Goal: Task Accomplishment & Management: Manage account settings

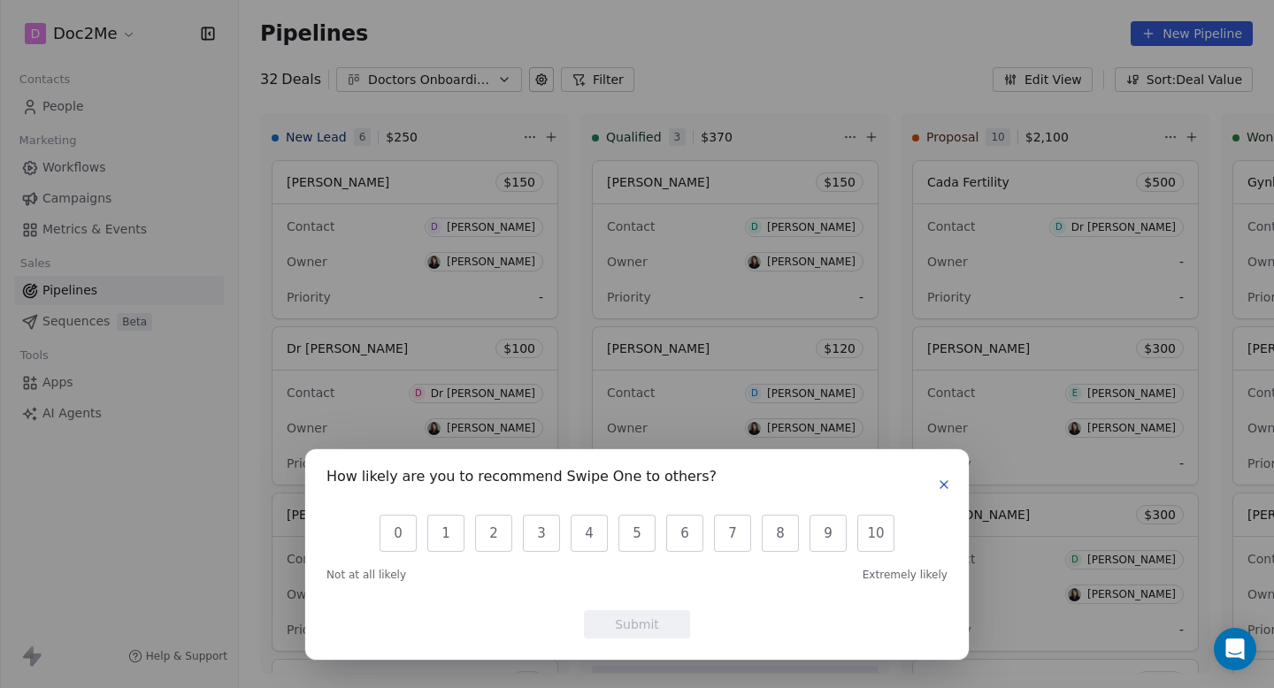
click at [950, 490] on icon "button" at bounding box center [944, 485] width 14 height 14
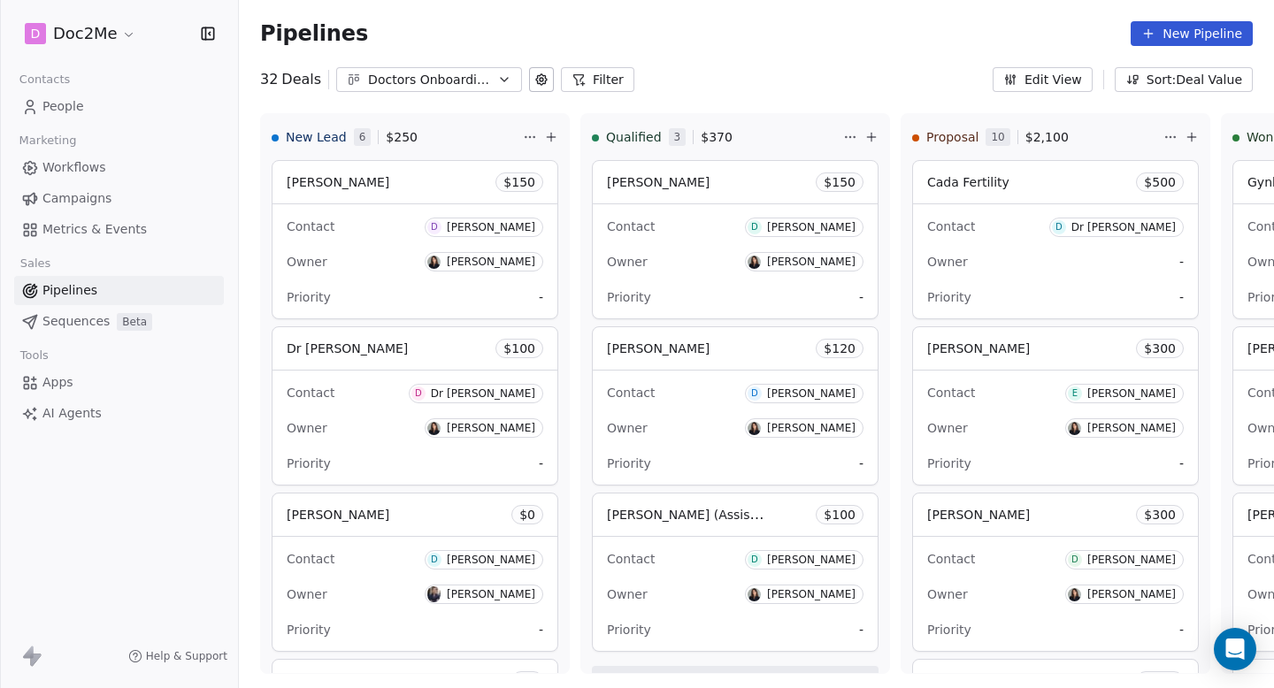
click at [78, 118] on link "People" at bounding box center [119, 106] width 210 height 29
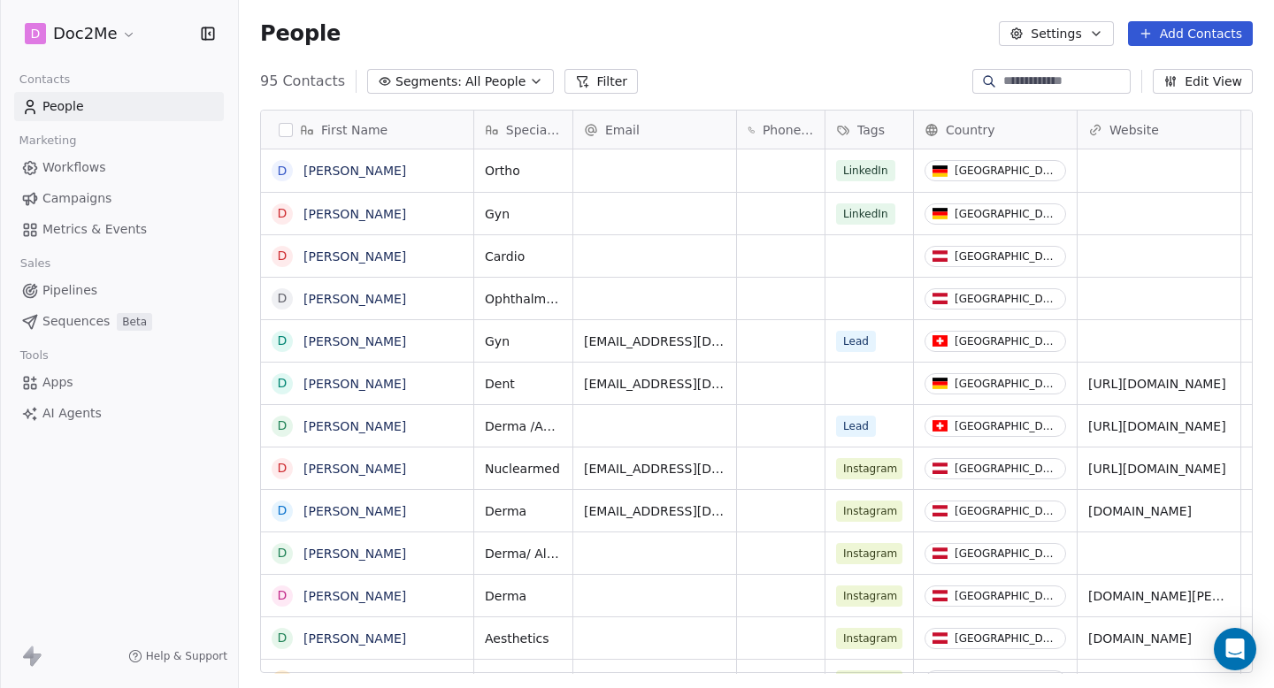
scroll to position [606, 1035]
click at [73, 170] on span "Workflows" at bounding box center [74, 167] width 64 height 19
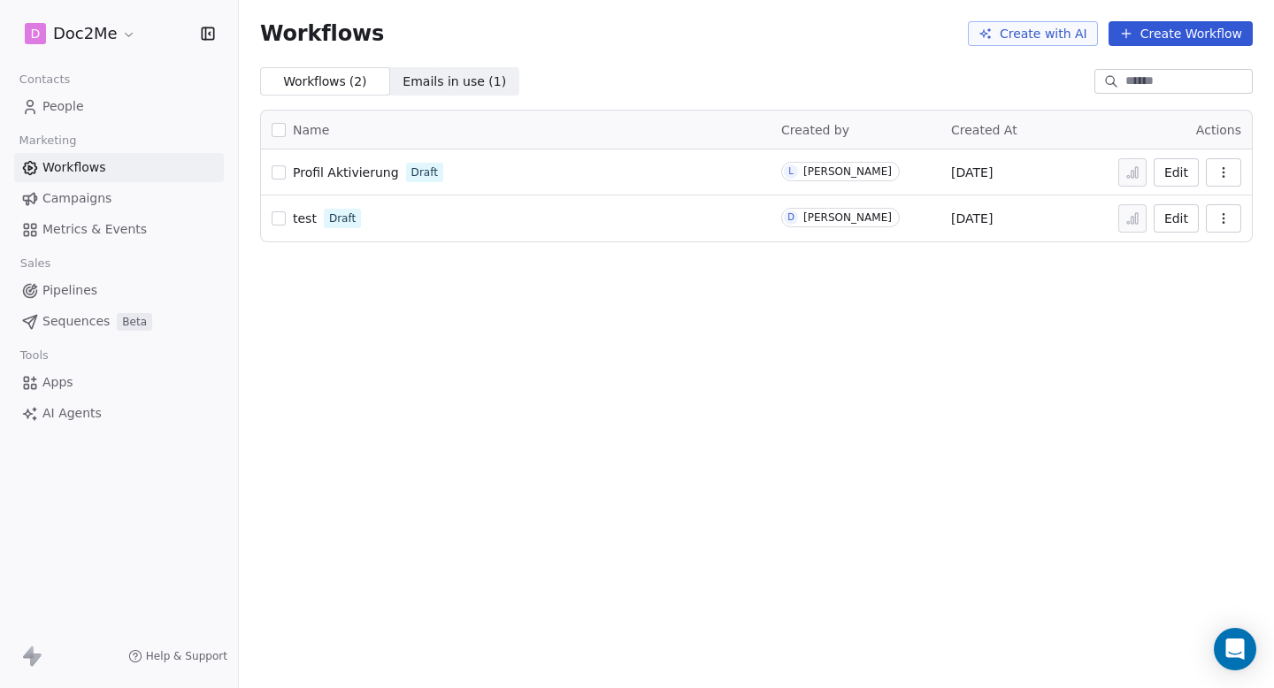
click at [76, 298] on span "Pipelines" at bounding box center [69, 290] width 55 height 19
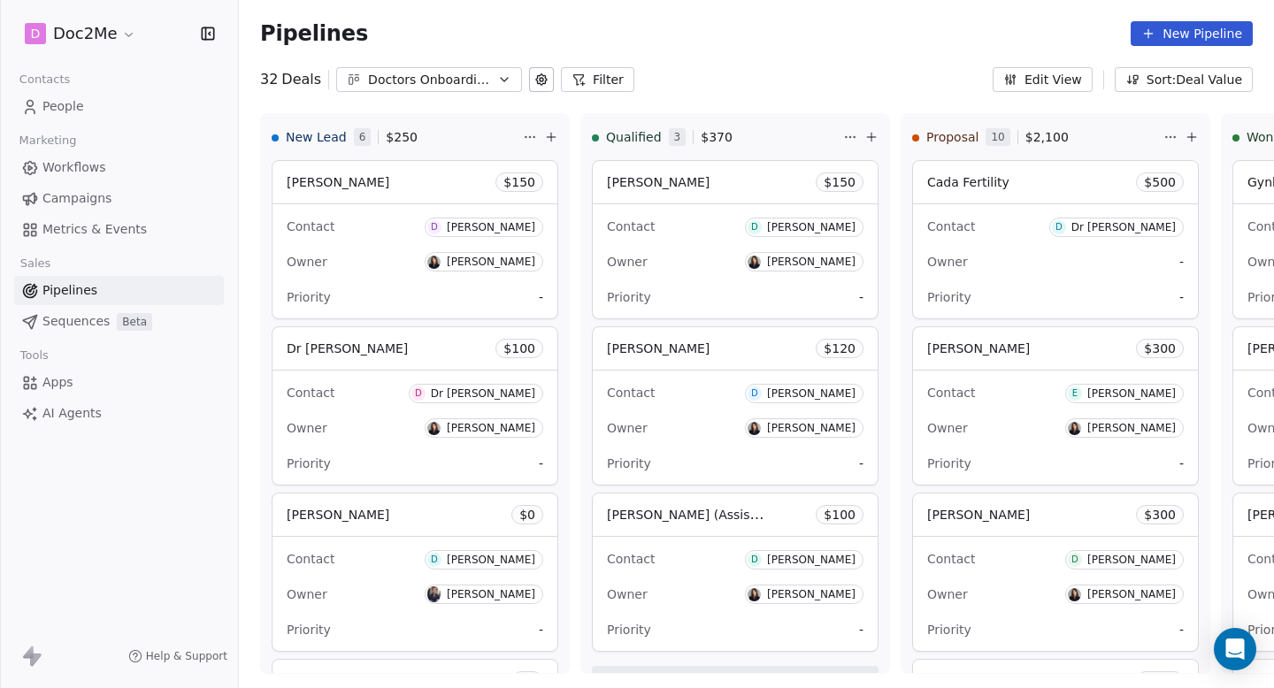
click at [118, 163] on link "Workflows" at bounding box center [119, 167] width 210 height 29
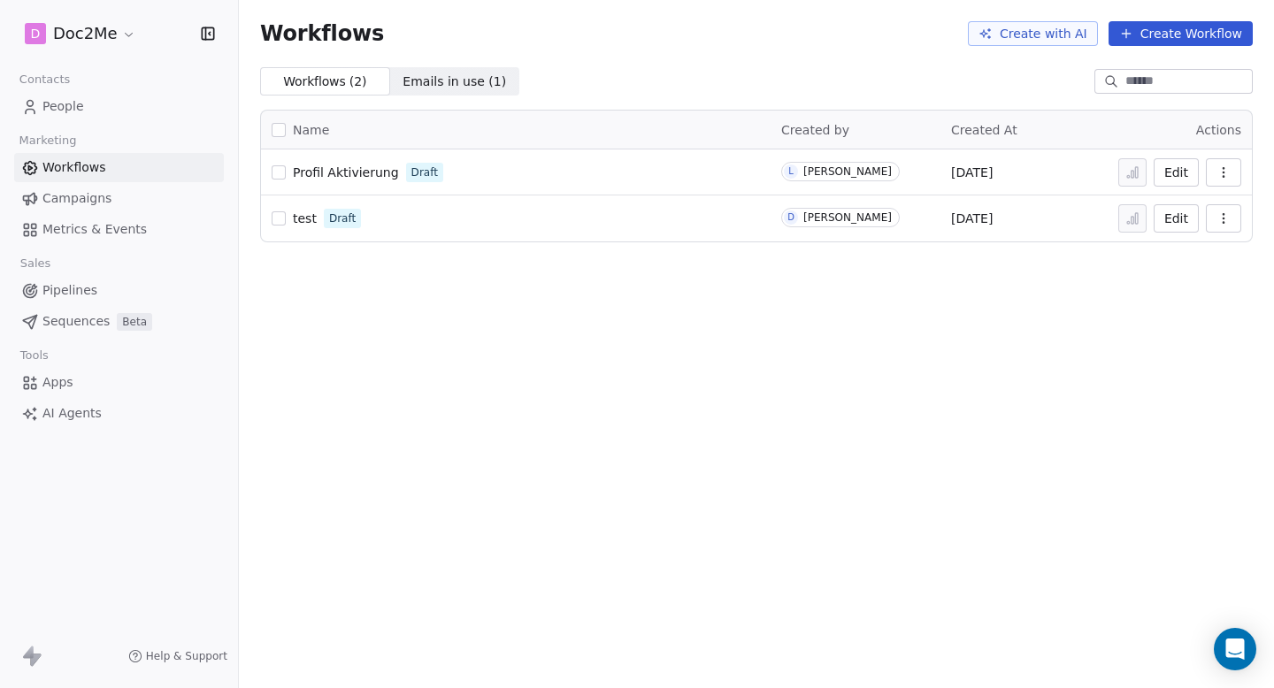
click at [98, 296] on link "Pipelines" at bounding box center [119, 290] width 210 height 29
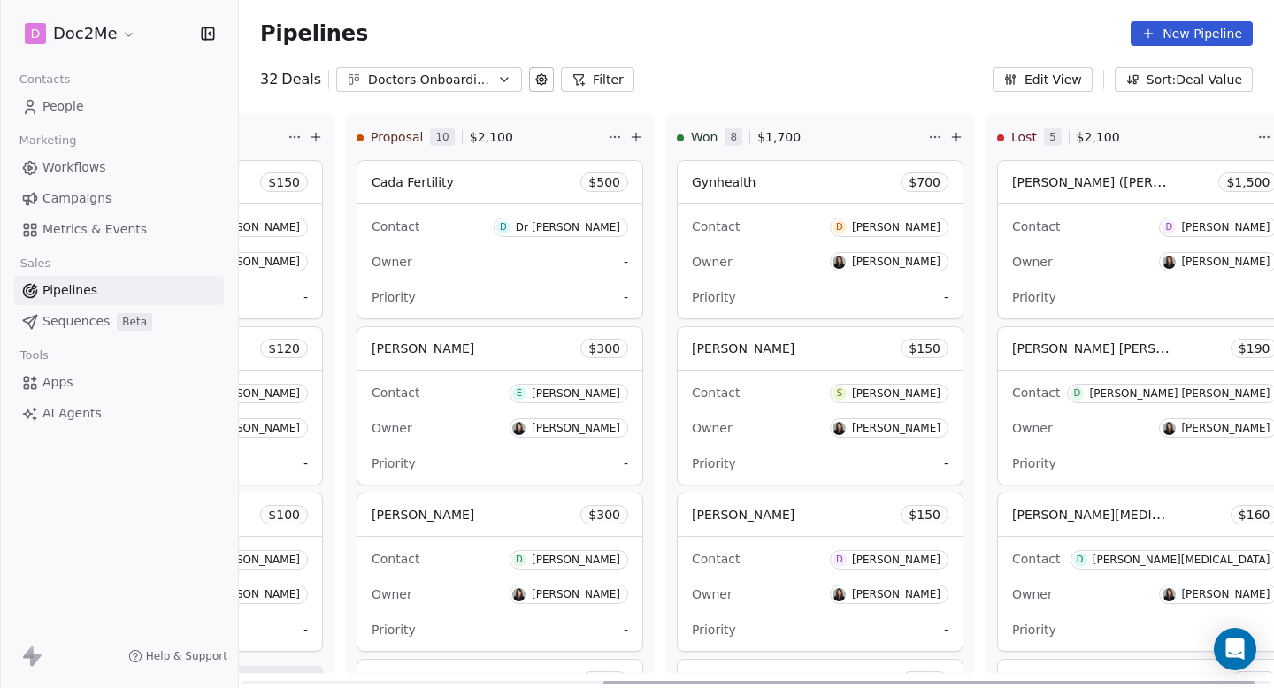
scroll to position [0, 594]
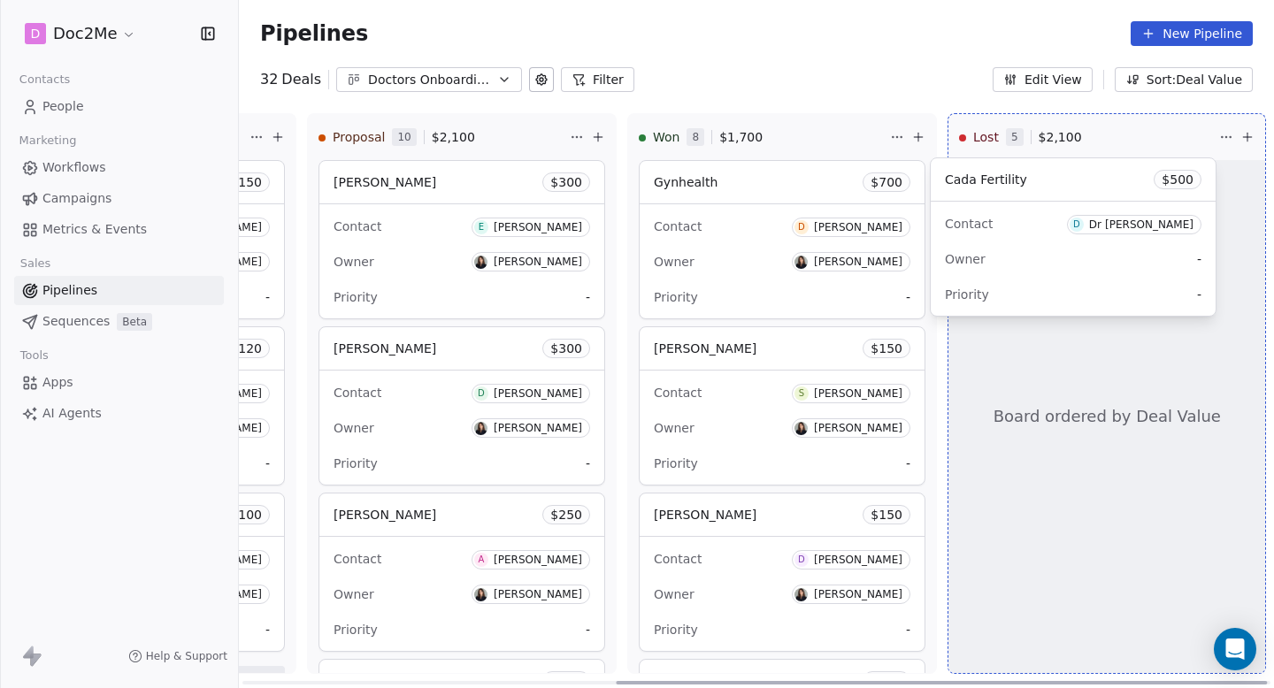
drag, startPoint x: 420, startPoint y: 188, endPoint x: 1032, endPoint y: 186, distance: 611.3
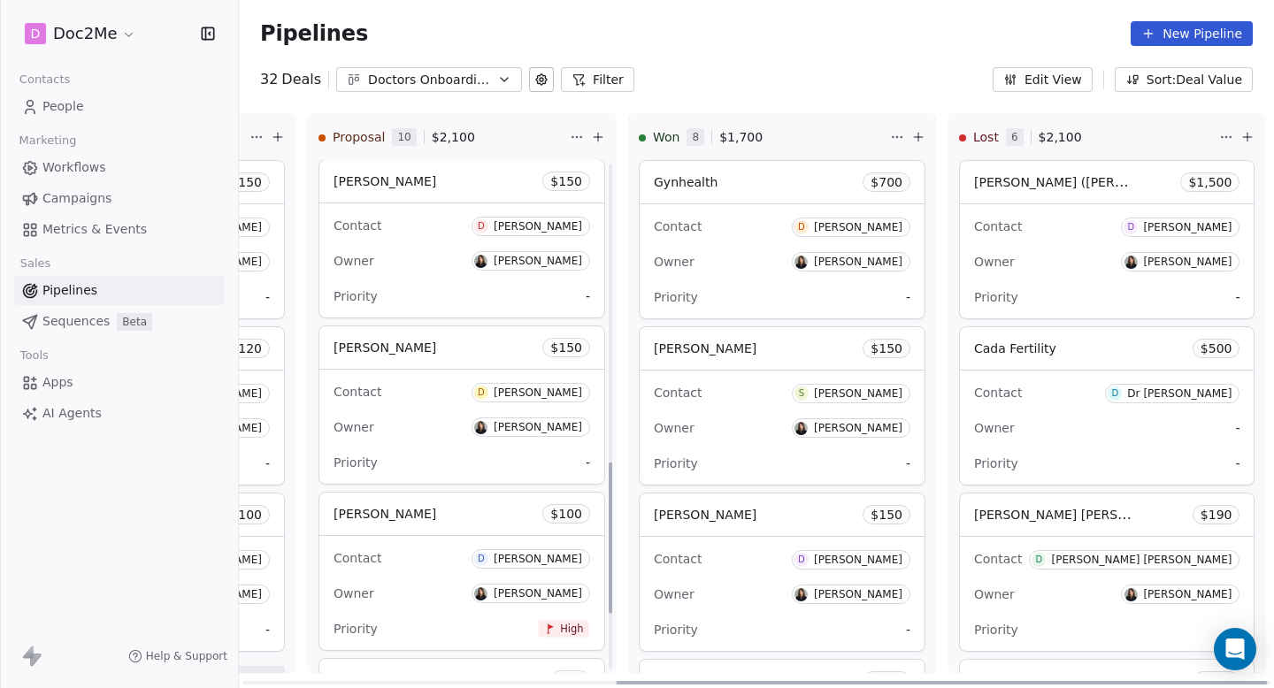
scroll to position [1016, 0]
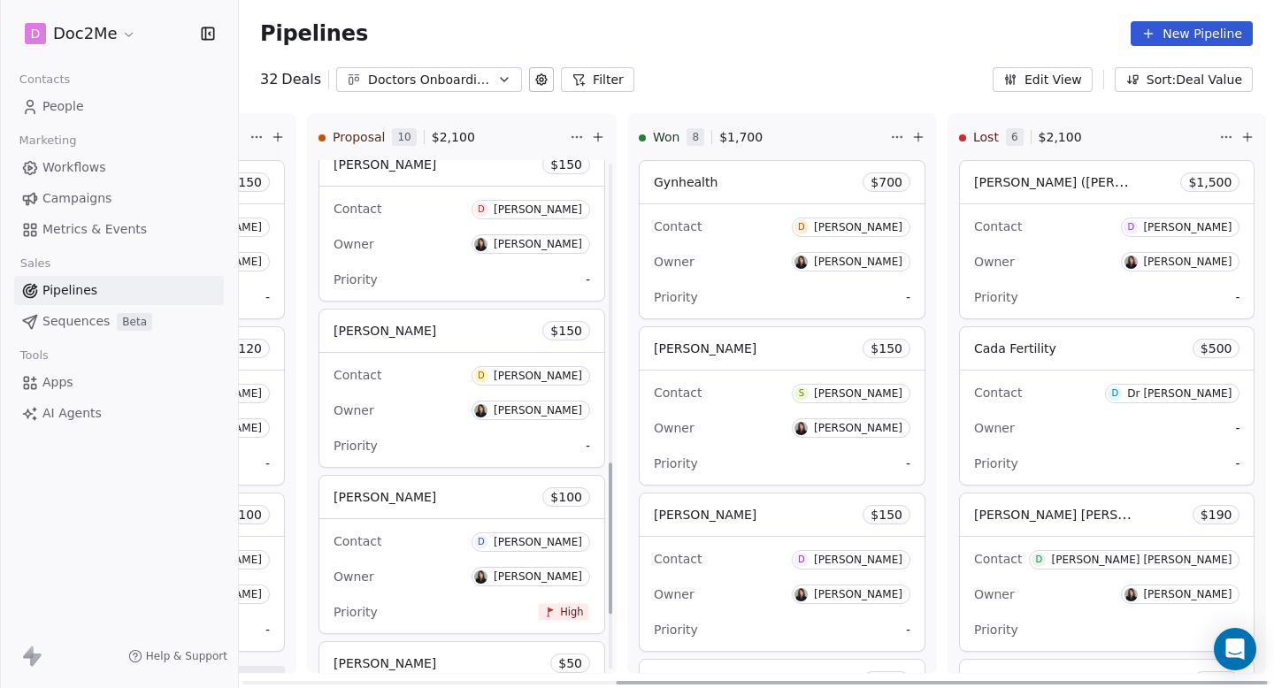
click at [492, 344] on div "[PERSON_NAME] $ 150" at bounding box center [461, 331] width 285 height 42
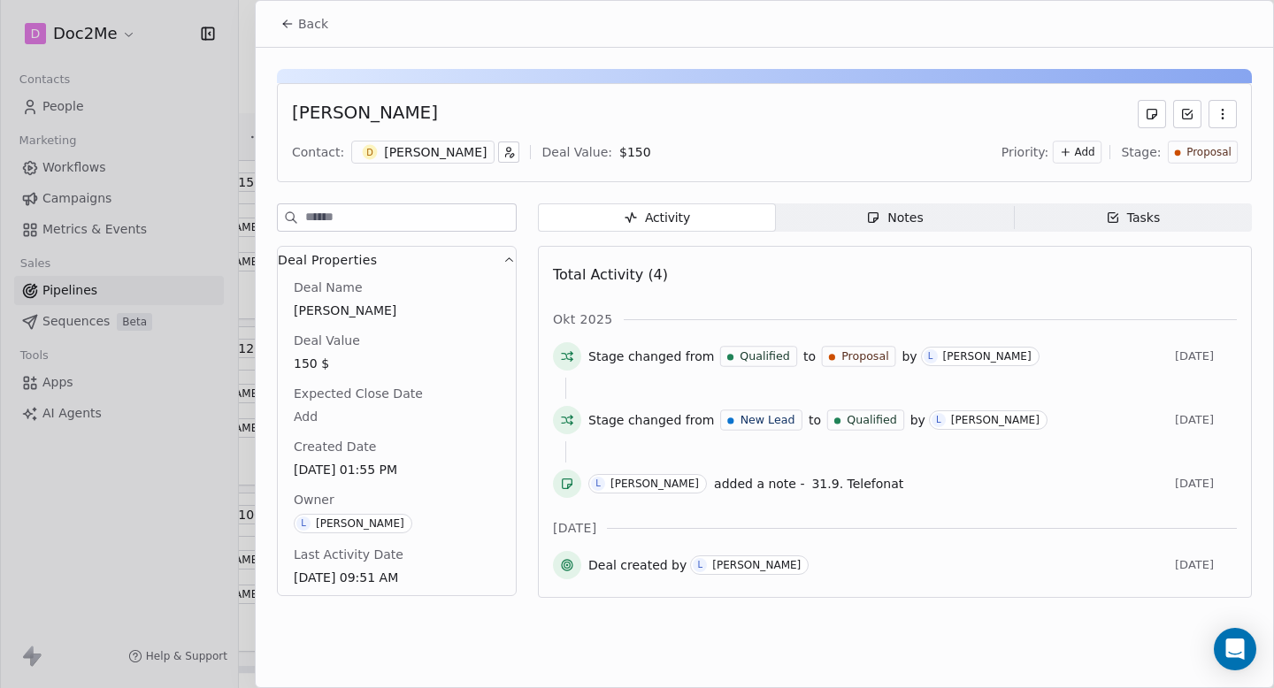
click at [878, 225] on div "Notes" at bounding box center [894, 218] width 57 height 19
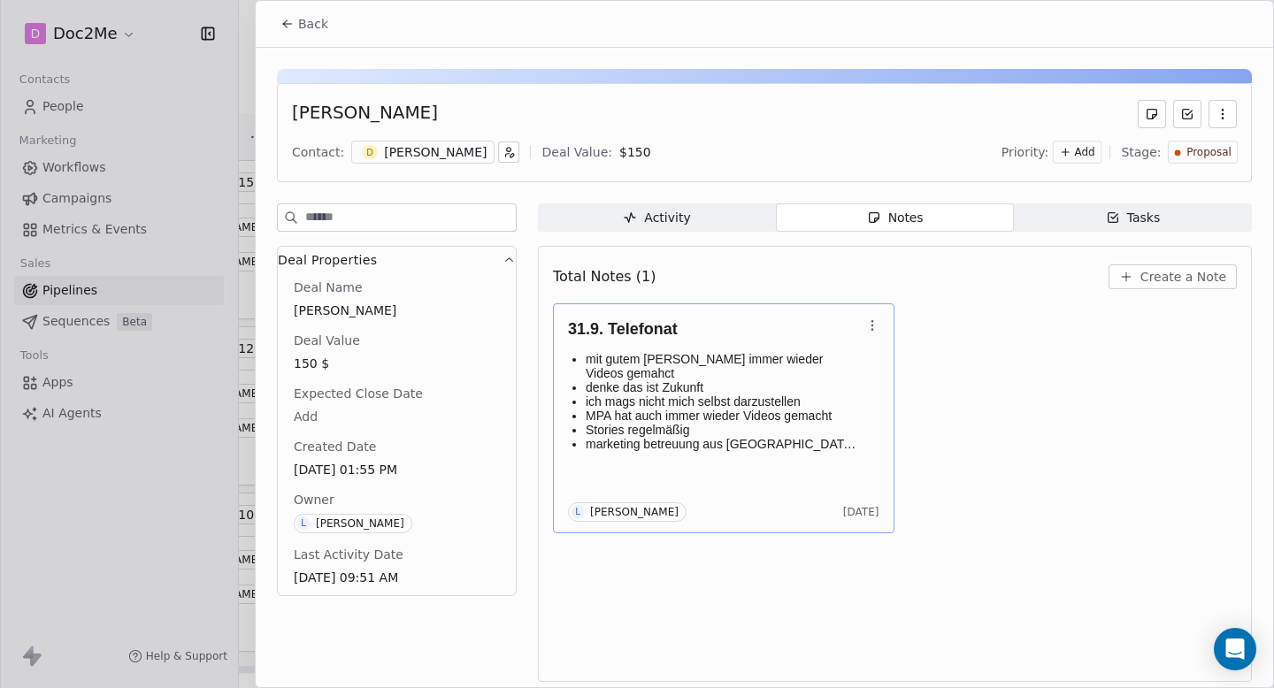
click at [820, 437] on span "marketing betreuung aus [GEOGRAPHIC_DATA] wahnsinnig teuer" at bounding box center [722, 451] width 272 height 28
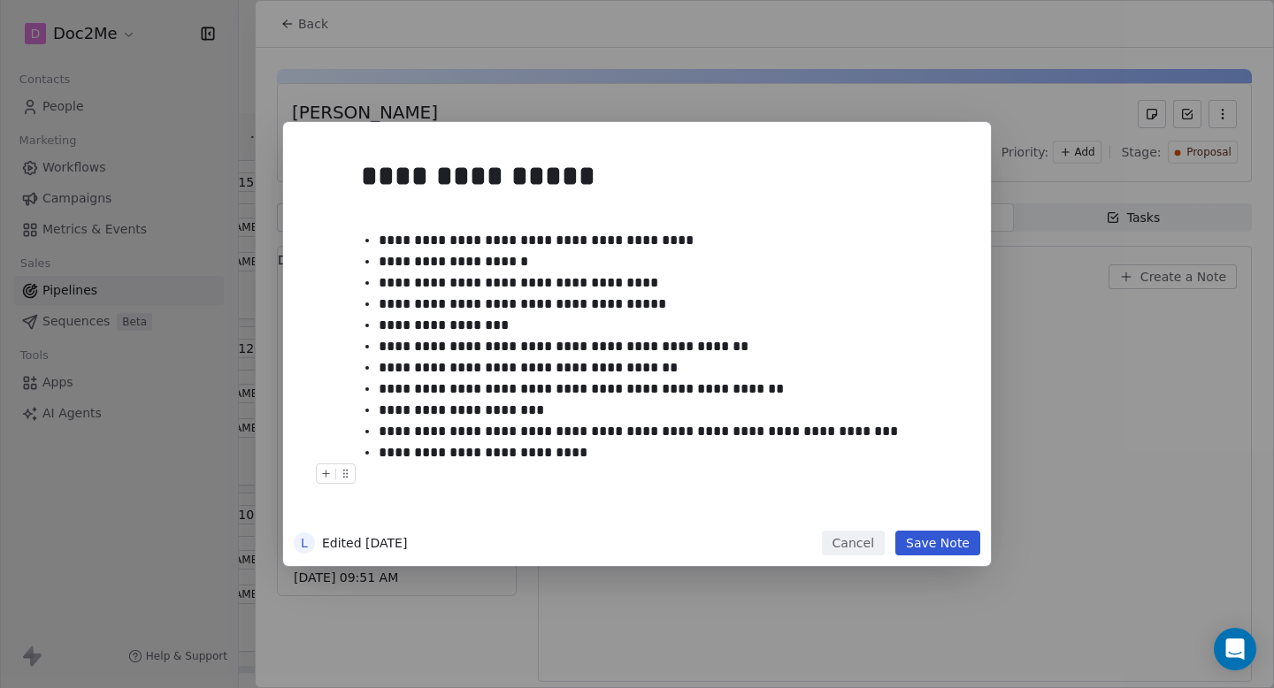
click at [926, 551] on button "Save Note" at bounding box center [937, 543] width 85 height 25
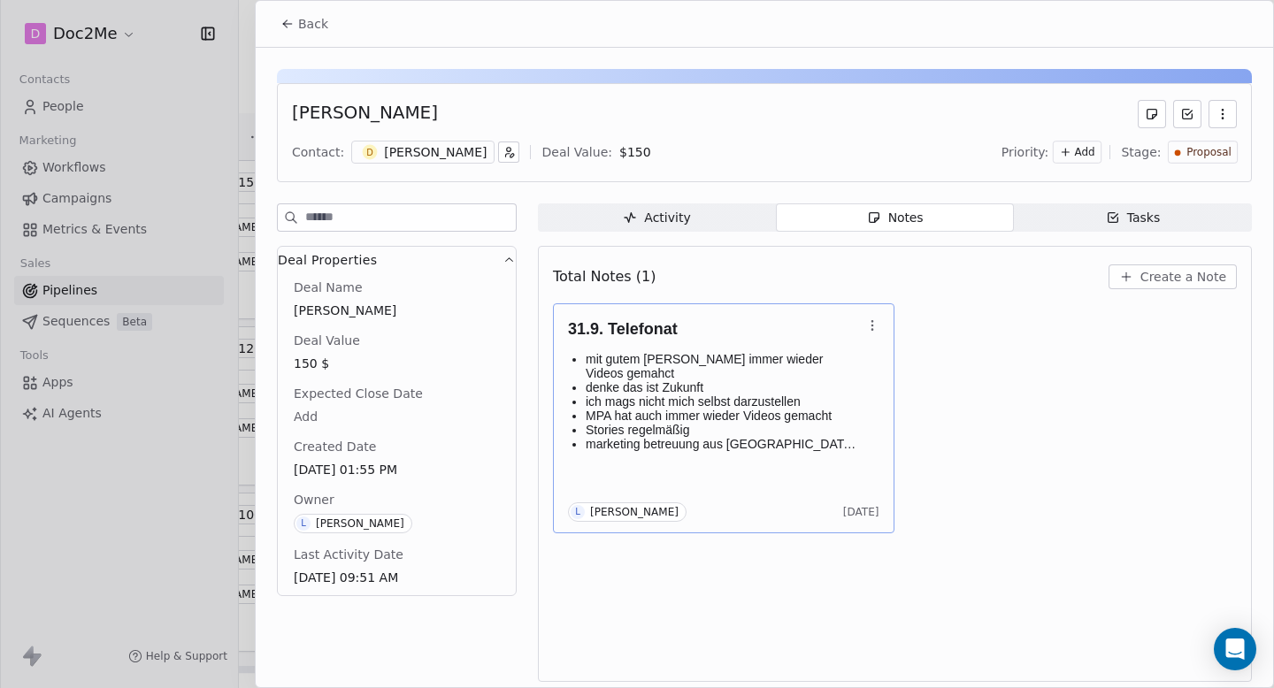
click at [275, 21] on button "Back" at bounding box center [304, 24] width 69 height 32
